Goal: Task Accomplishment & Management: Manage account settings

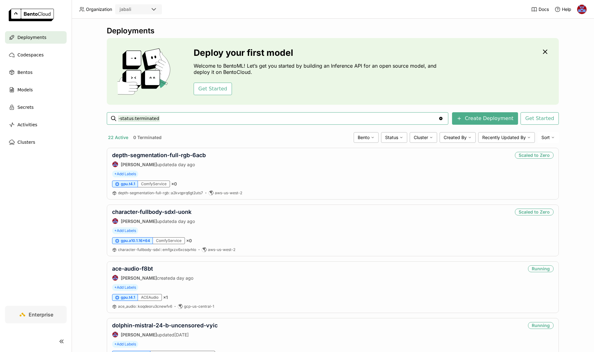
click at [582, 8] on img at bounding box center [581, 9] width 9 height 9
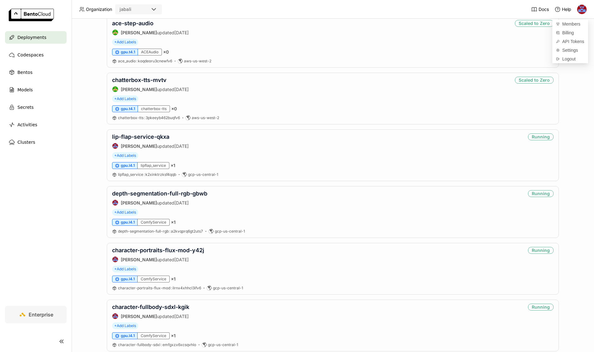
scroll to position [519, 0]
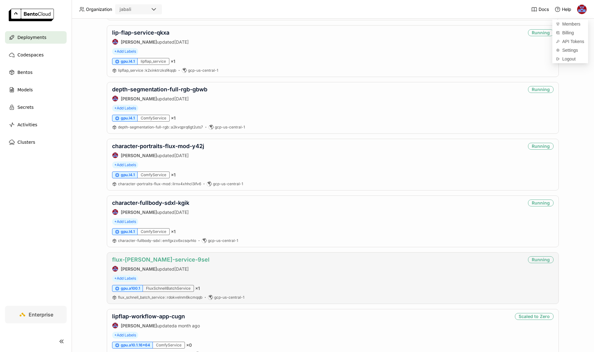
click at [164, 260] on link "flux-[PERSON_NAME]-service-9sel" at bounding box center [160, 259] width 97 height 7
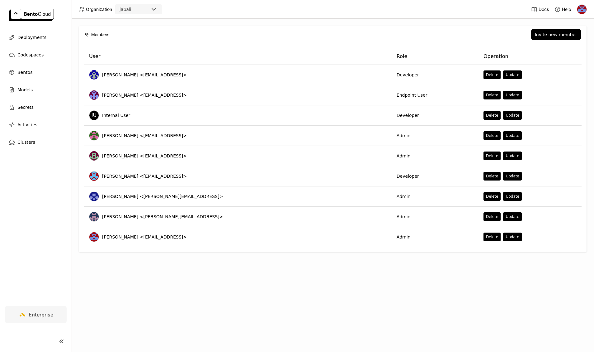
click at [409, 36] on div "Invite new member" at bounding box center [349, 34] width 466 height 11
